Goal: Task Accomplishment & Management: Use online tool/utility

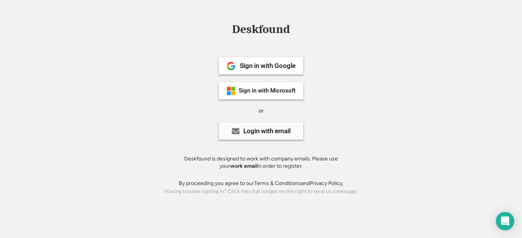
click at [258, 132] on div "Login with email" at bounding box center [266, 131] width 47 height 7
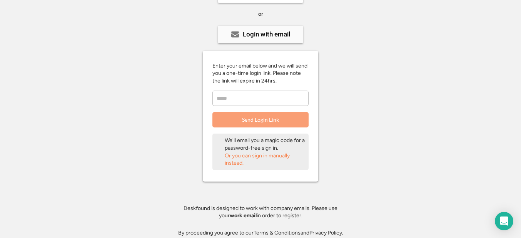
scroll to position [105, 0]
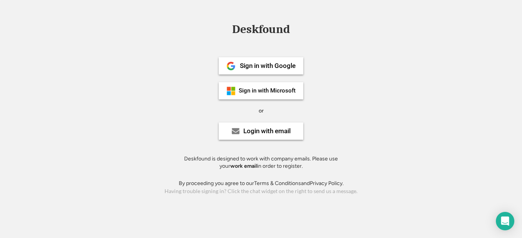
drag, startPoint x: 0, startPoint y: 0, endPoint x: 223, endPoint y: 36, distance: 225.6
click at [223, 36] on div "Deskfound" at bounding box center [261, 30] width 522 height 15
drag, startPoint x: 250, startPoint y: 26, endPoint x: 229, endPoint y: 36, distance: 23.0
click at [229, 36] on div "Deskfound" at bounding box center [260, 30] width 65 height 15
drag, startPoint x: 246, startPoint y: 27, endPoint x: 445, endPoint y: 17, distance: 199.4
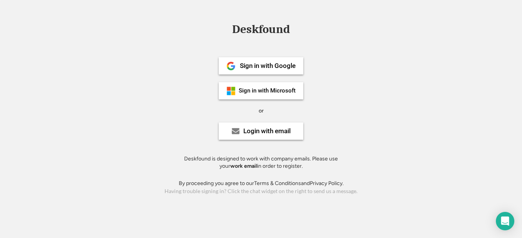
click at [445, 17] on div "Deskfound Sign in with Google Sign in with Microsoft or Login with email Deskfo…" at bounding box center [261, 119] width 522 height 238
click at [249, 27] on div "Deskfound" at bounding box center [260, 29] width 65 height 12
drag, startPoint x: 266, startPoint y: 43, endPoint x: 242, endPoint y: 44, distance: 24.2
click at [242, 238] on div at bounding box center [261, 238] width 522 height 0
